Goal: Information Seeking & Learning: Learn about a topic

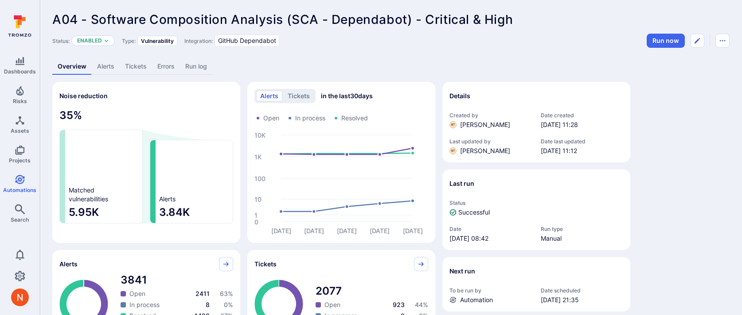
click at [114, 65] on link "Alerts" at bounding box center [106, 66] width 28 height 16
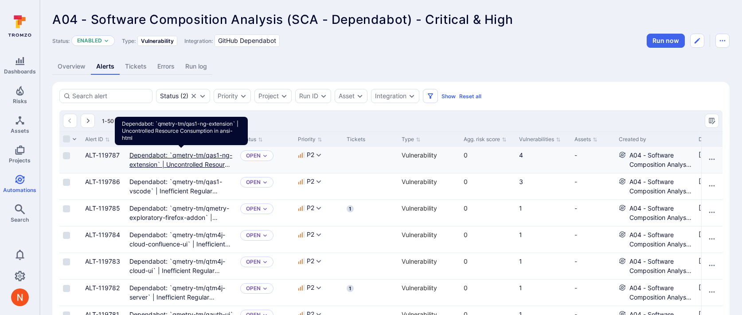
click at [203, 161] on link "Dependabot: `qmetry-tm/qas1-ng-extension` | Uncontrolled Resource Consumption i…" at bounding box center [180, 165] width 103 height 26
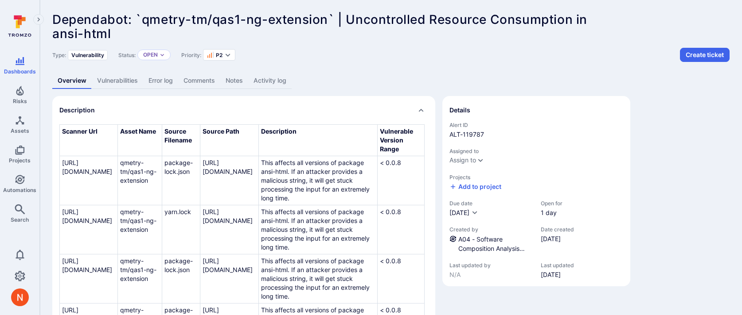
click at [156, 82] on link "Error log" at bounding box center [160, 81] width 35 height 16
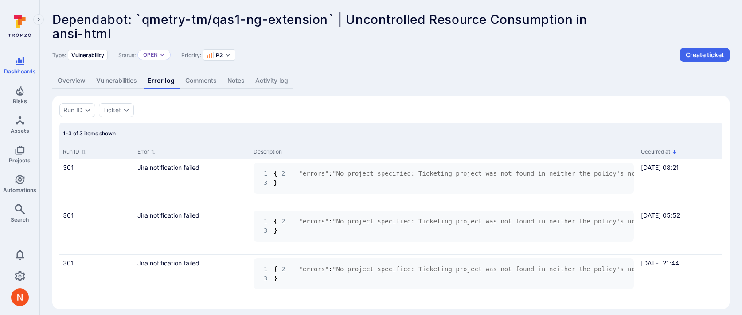
click at [63, 79] on link "Overview" at bounding box center [71, 81] width 39 height 16
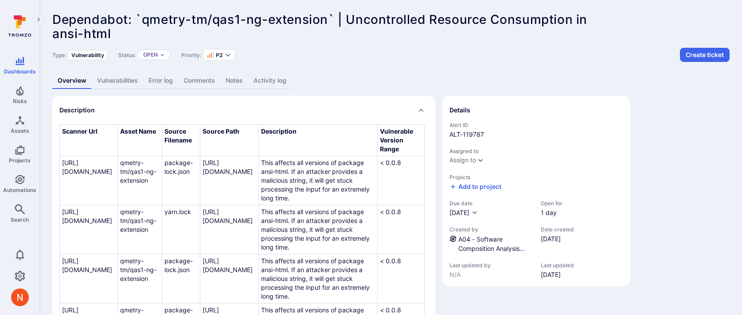
click at [128, 73] on link "Vulnerabilities" at bounding box center [117, 81] width 51 height 16
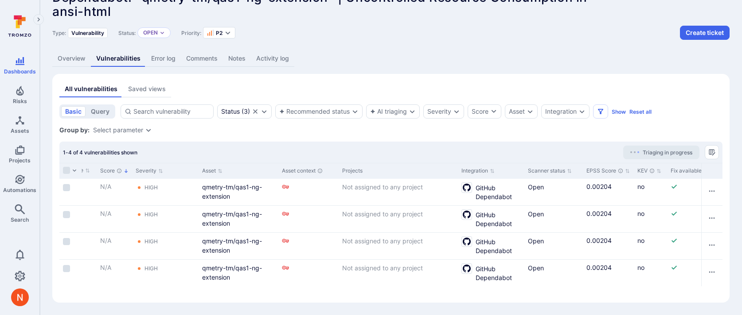
scroll to position [0, 487]
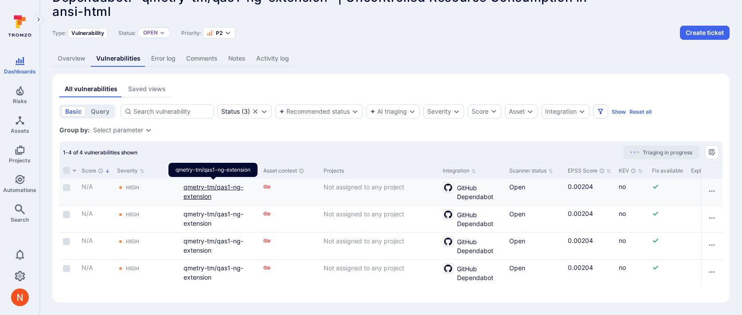
click at [203, 195] on link "qmetry-tm/qas1-ng-extension" at bounding box center [213, 191] width 60 height 17
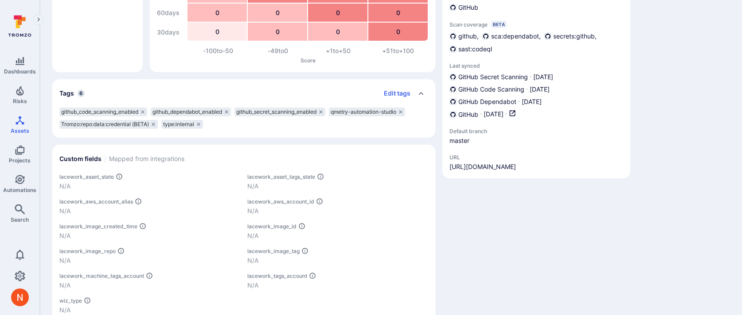
scroll to position [141, 0]
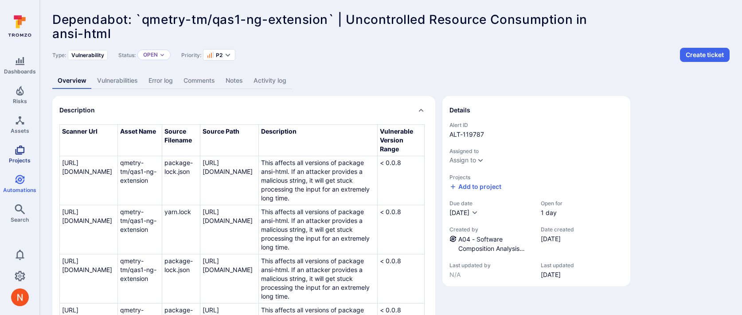
click at [23, 154] on icon "Projects" at bounding box center [20, 150] width 11 height 11
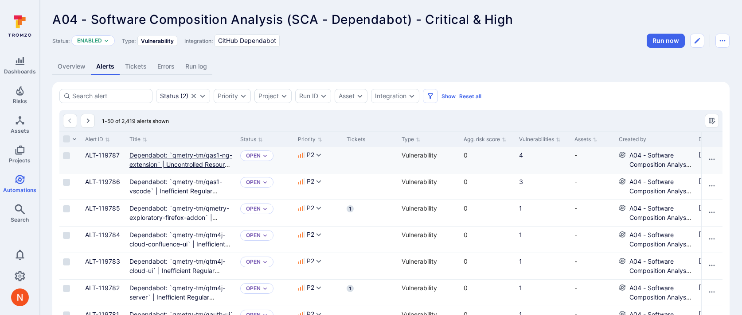
click at [138, 157] on link "Dependabot: `qmetry-tm/qas1-ng-extension` | Uncontrolled Resource Consumption i…" at bounding box center [180, 165] width 103 height 26
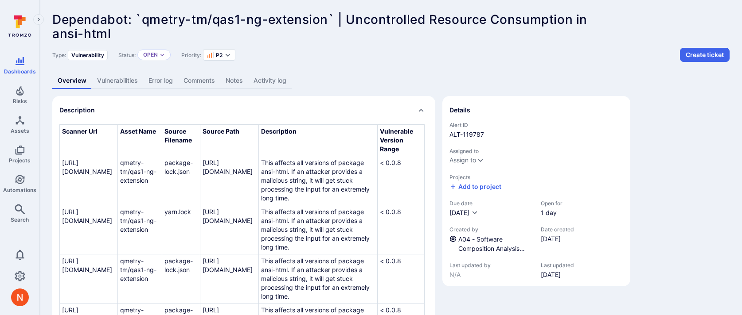
click at [271, 79] on link "Activity log" at bounding box center [269, 81] width 43 height 16
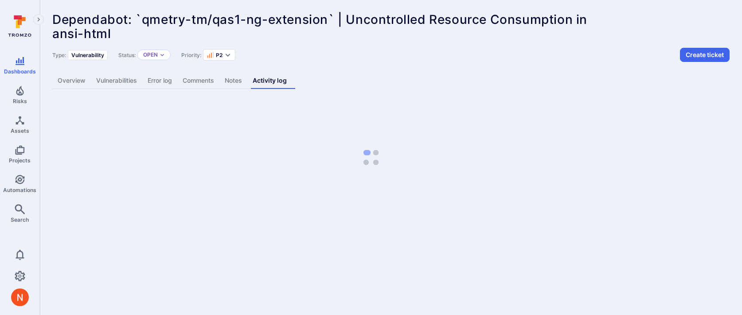
click at [117, 85] on link "Vulnerabilities" at bounding box center [116, 81] width 51 height 16
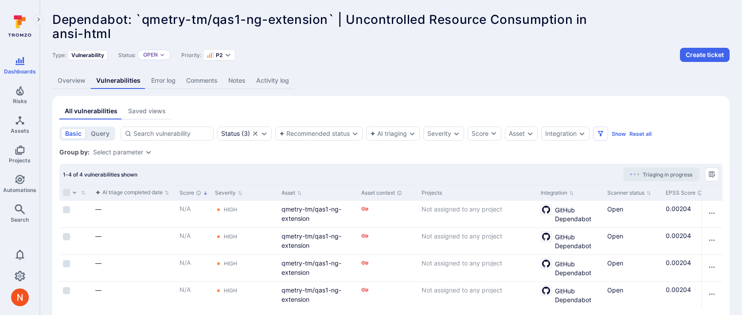
scroll to position [22, 0]
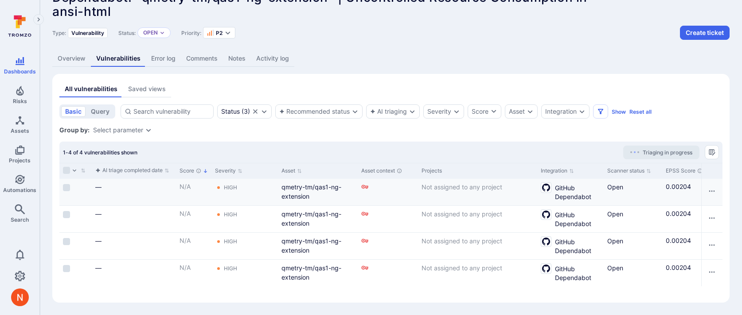
click at [298, 183] on div "qmetry-tm/qas1-ng-extension" at bounding box center [317, 192] width 73 height 19
click at [301, 191] on link "qmetry-tm/qas1-ng-extension" at bounding box center [311, 191] width 60 height 17
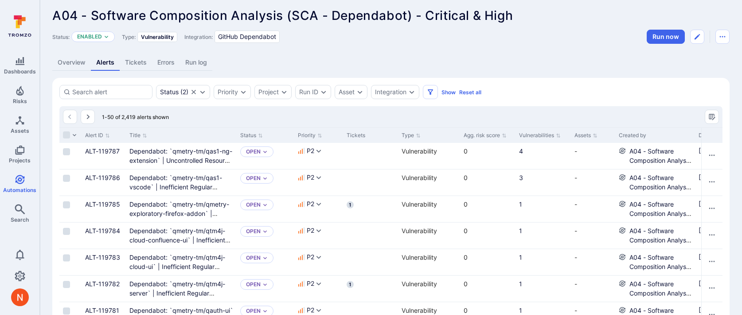
scroll to position [0, 2]
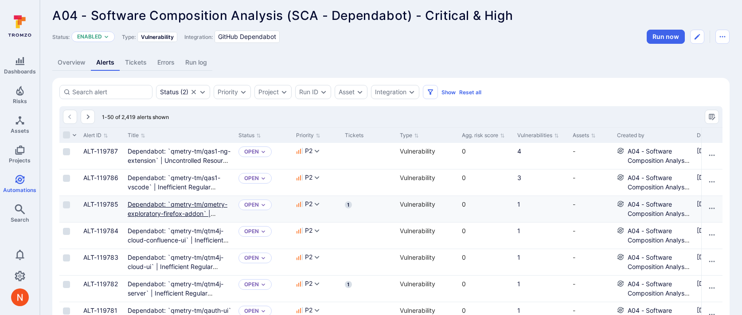
click at [157, 205] on link "Dependabot: `qmetry-tm/qmetry-exploratory-firefox-addon` | Inefficient Regular …" at bounding box center [178, 218] width 100 height 35
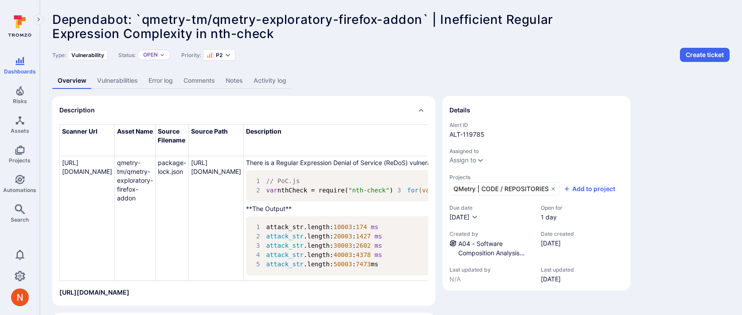
click at [116, 82] on link "Vulnerabilities" at bounding box center [117, 81] width 51 height 16
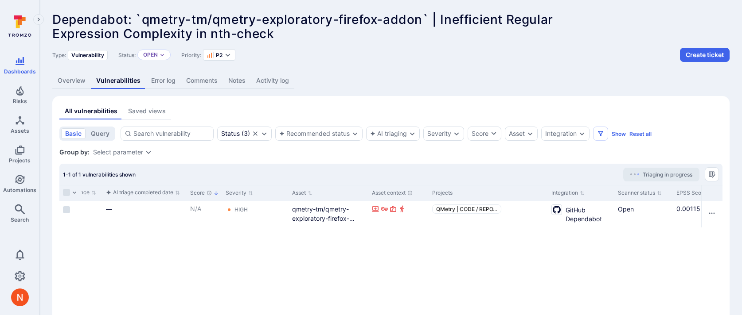
scroll to position [0, 381]
click at [471, 200] on div "Projects" at bounding box center [485, 193] width 119 height 16
click at [470, 203] on div "QMetry | CODE / REPO …" at bounding box center [485, 214] width 119 height 27
click at [470, 208] on span "QMetry | CODE / REPO …" at bounding box center [463, 209] width 61 height 7
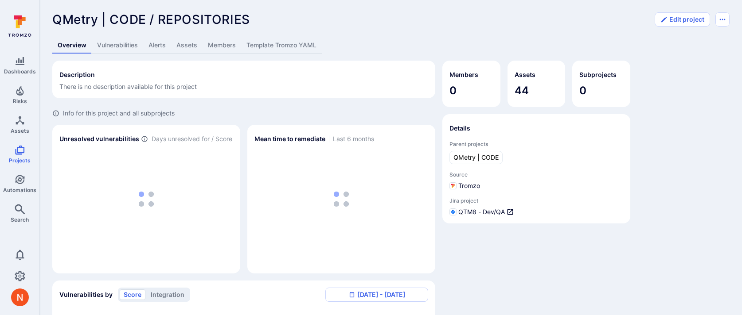
click at [274, 41] on link "Template Tromzo YAML" at bounding box center [281, 45] width 81 height 16
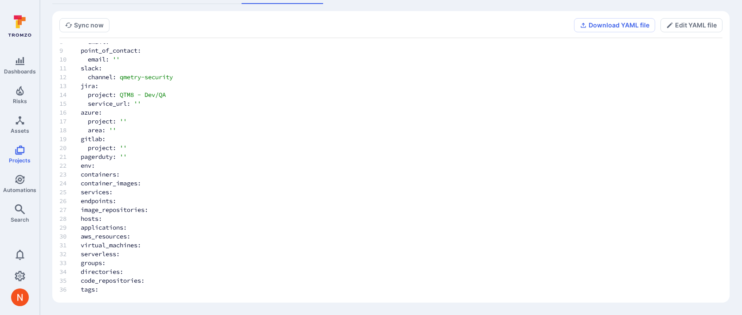
scroll to position [164, 0]
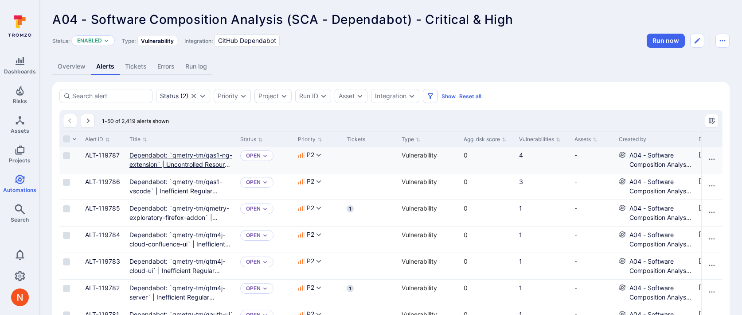
click at [139, 161] on link "Dependabot: `qmetry-tm/qas1-ng-extension` | Uncontrolled Resource Consumption i…" at bounding box center [180, 165] width 103 height 26
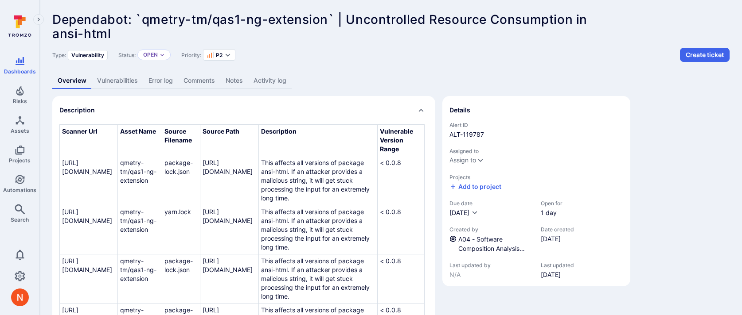
click at [266, 76] on link "Activity log" at bounding box center [269, 81] width 43 height 16
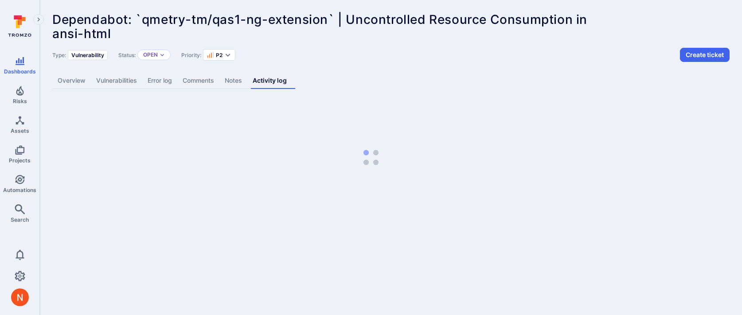
click at [97, 79] on link "Vulnerabilities" at bounding box center [116, 81] width 51 height 16
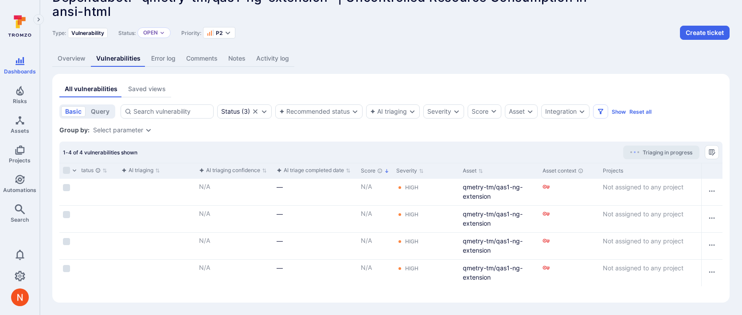
scroll to position [0, 237]
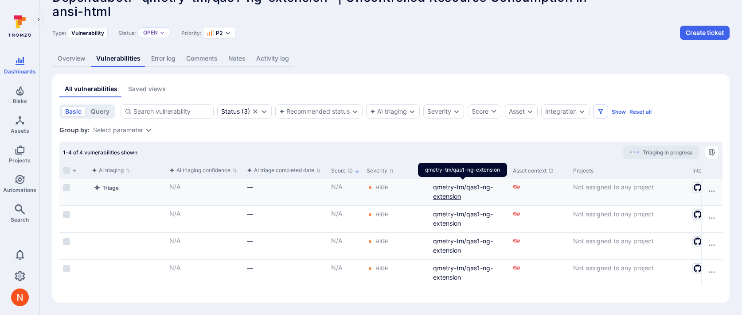
click at [441, 195] on link "qmetry-tm/qas1-ng-extension" at bounding box center [463, 191] width 60 height 17
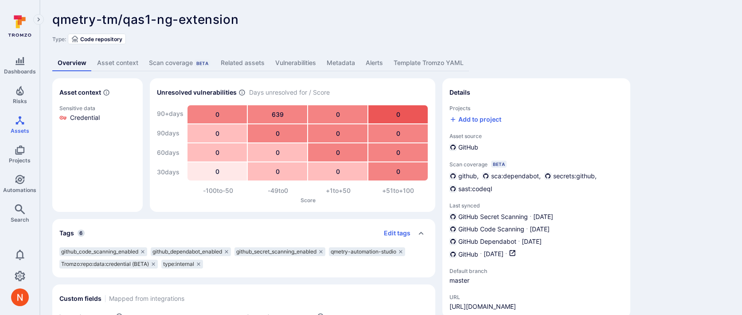
click at [405, 58] on link "Template Tromzo YAML" at bounding box center [428, 63] width 81 height 16
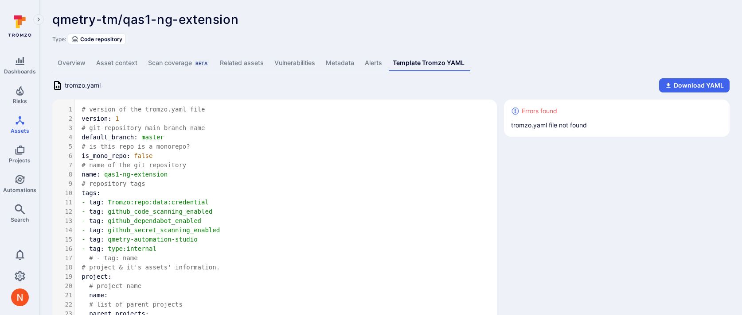
click at [80, 62] on link "Overview" at bounding box center [71, 63] width 39 height 16
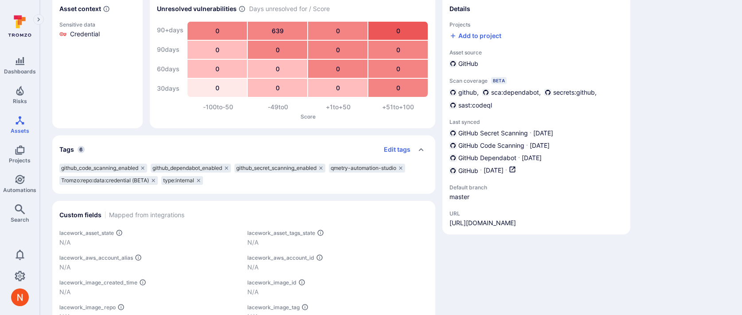
scroll to position [90, 0]
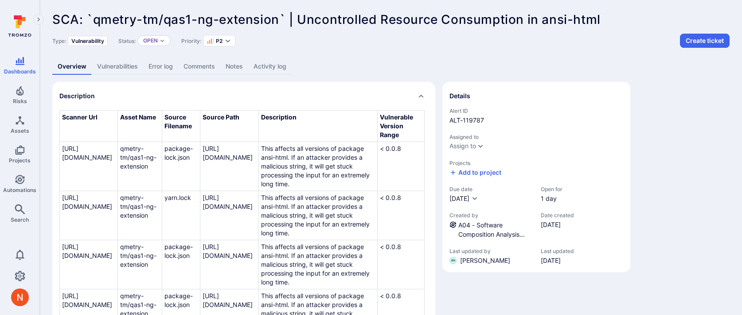
scroll to position [4, 0]
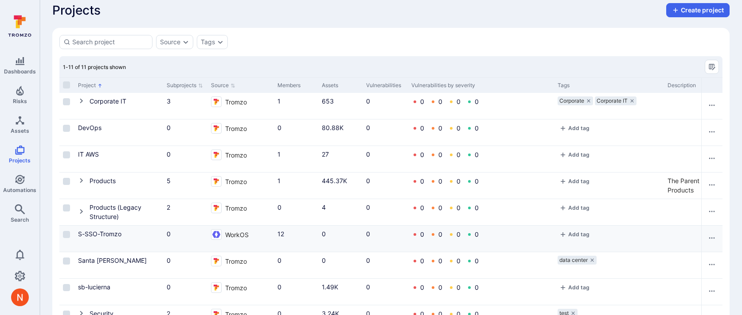
scroll to position [8, 0]
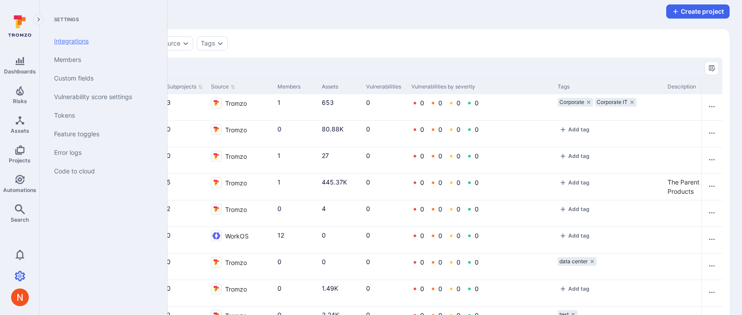
click at [73, 43] on link "Integrations" at bounding box center [101, 41] width 109 height 19
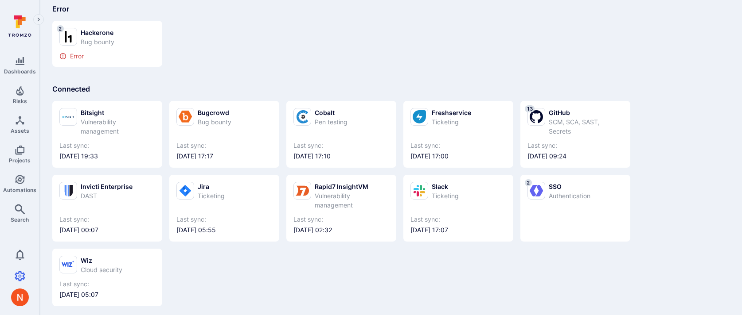
scroll to position [59, 0]
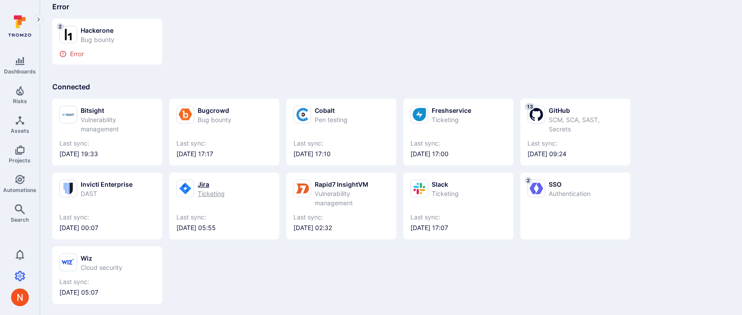
click at [226, 183] on div "Jira Ticketing" at bounding box center [224, 189] width 96 height 19
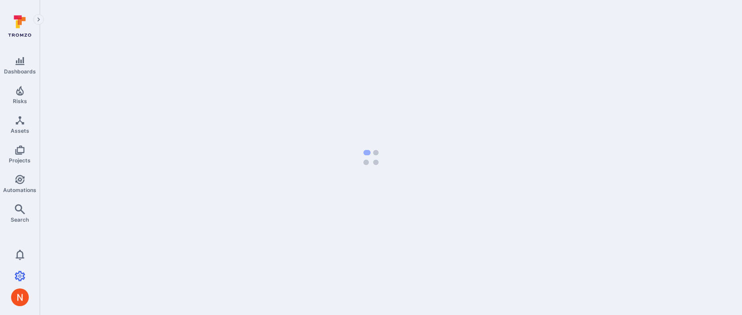
select select "100"
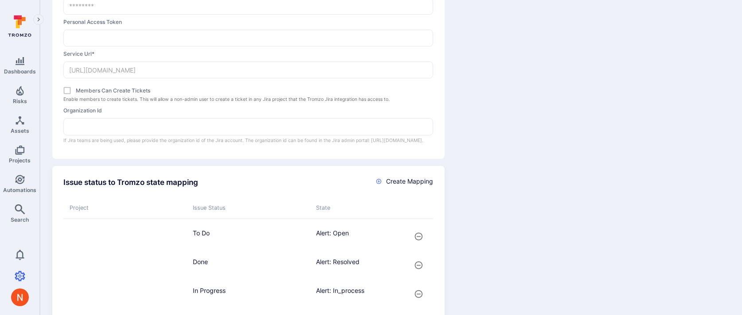
scroll to position [48, 0]
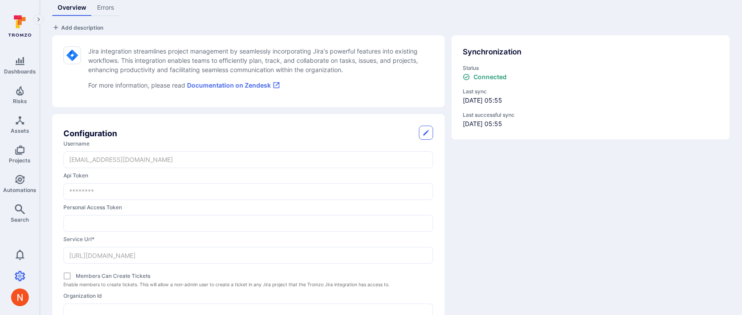
click at [112, 14] on link "Errors" at bounding box center [106, 8] width 28 height 16
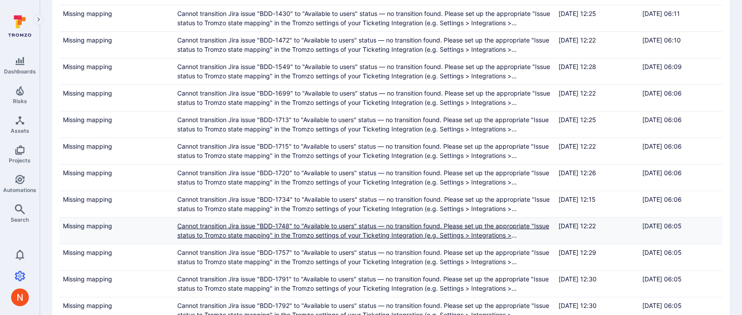
scroll to position [537, 0]
